Goal: Check status: Check status

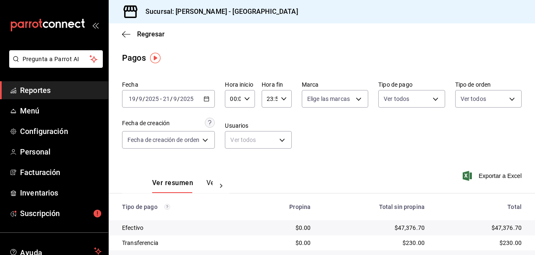
click at [39, 87] on span "Reportes" at bounding box center [61, 90] width 82 height 11
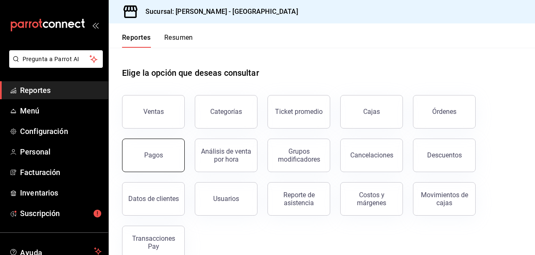
click at [154, 154] on div "Pagos" at bounding box center [153, 155] width 19 height 8
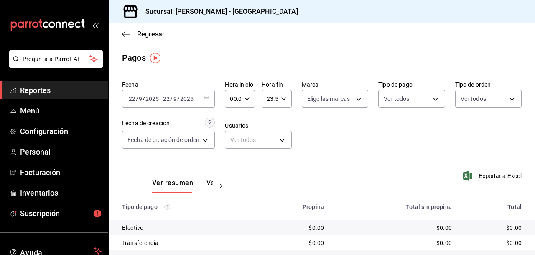
click at [207, 96] on icon "button" at bounding box center [207, 99] width 6 height 6
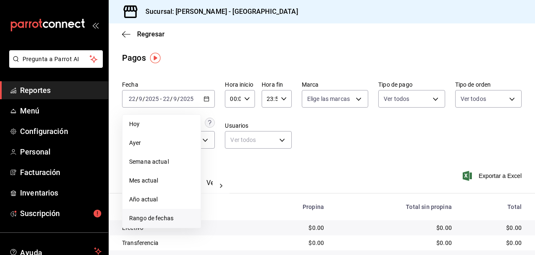
click at [152, 218] on span "Rango de fechas" at bounding box center [161, 218] width 65 height 9
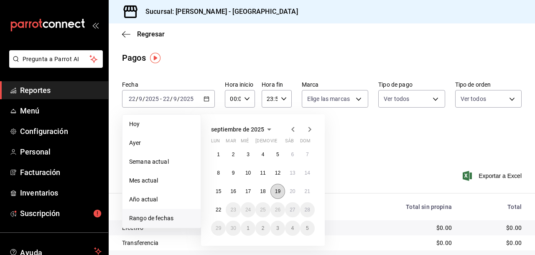
click at [278, 191] on abbr "19" at bounding box center [277, 191] width 5 height 6
click at [308, 192] on abbr "21" at bounding box center [307, 191] width 5 height 6
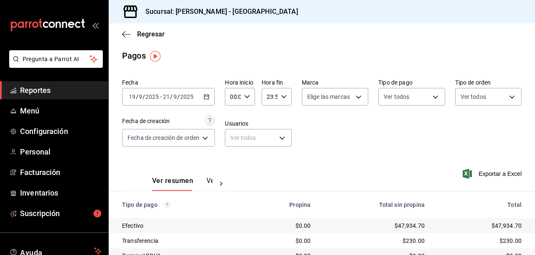
scroll to position [2, 0]
